Goal: Find specific page/section: Find specific page/section

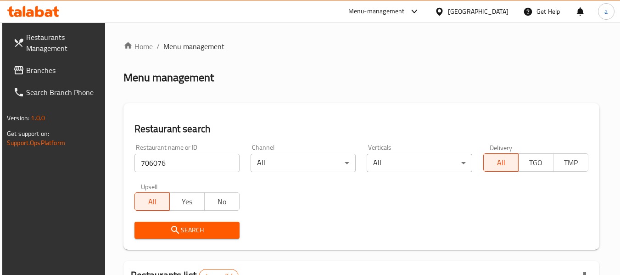
scroll to position [135, 0]
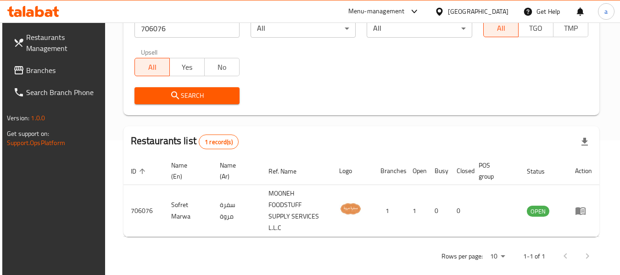
click at [43, 72] on span "Branches" at bounding box center [62, 70] width 73 height 11
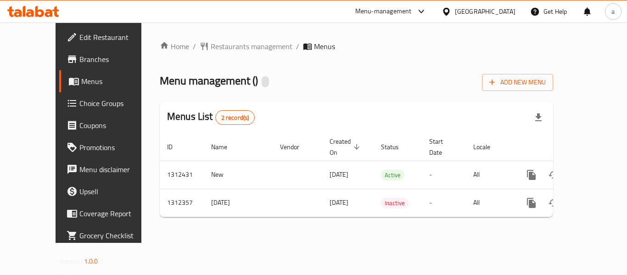
click at [224, 49] on span "Restaurants management" at bounding box center [252, 46] width 82 height 11
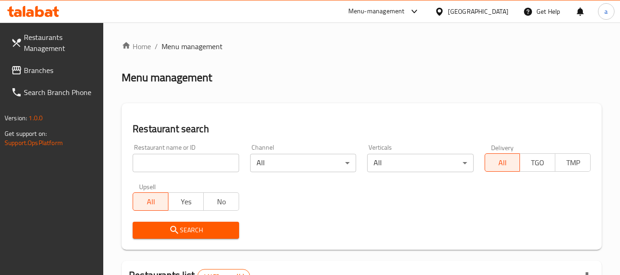
click at [199, 163] on input "search" at bounding box center [186, 163] width 106 height 18
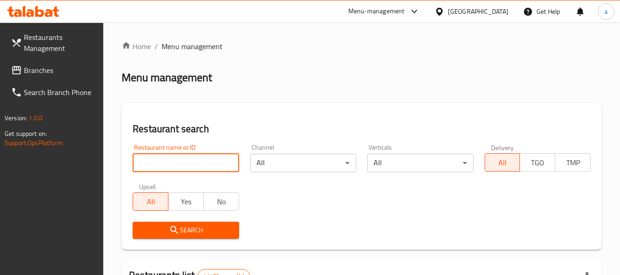
paste input "706076"
type input "706076"
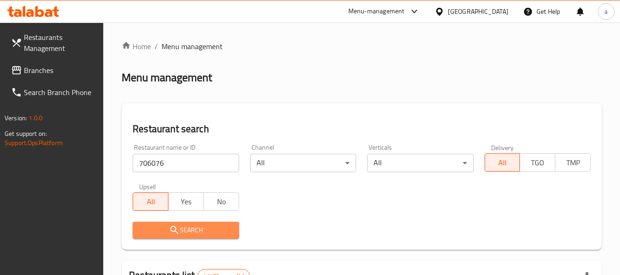
click at [212, 230] on span "Search" at bounding box center [185, 230] width 91 height 11
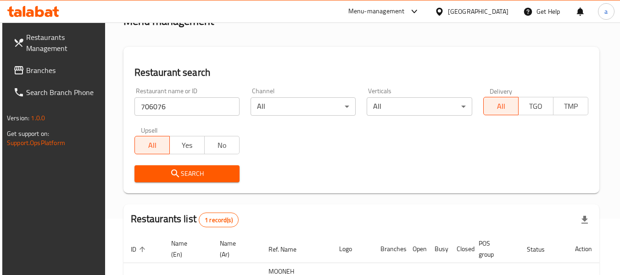
scroll to position [135, 0]
